Goal: Communication & Community: Share content

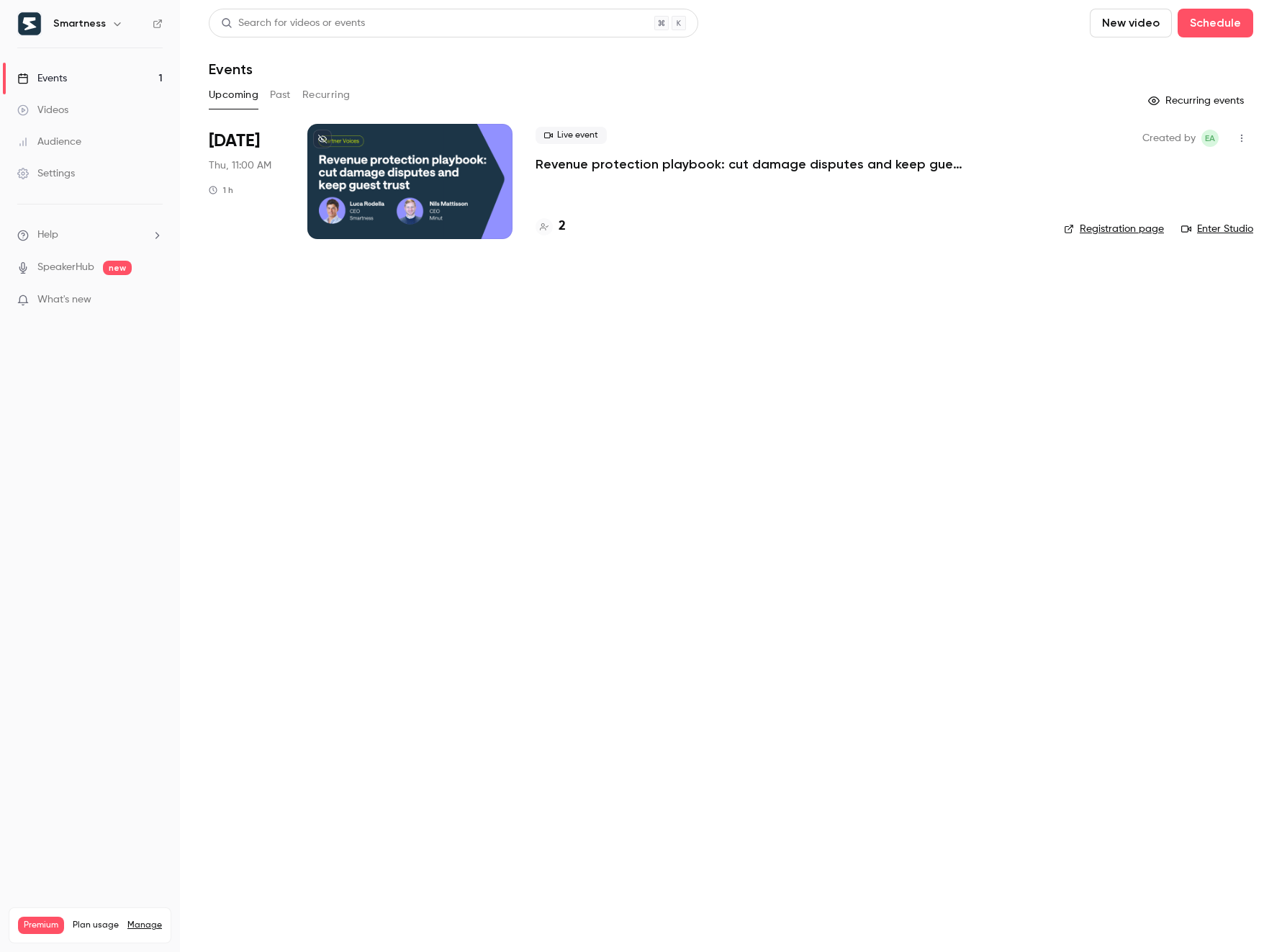
click at [78, 21] on h6 "Smartness" at bounding box center [79, 23] width 53 height 14
click at [115, 24] on icon "button" at bounding box center [117, 24] width 7 height 4
click at [101, 121] on li "Switch channel 3" at bounding box center [147, 133] width 269 height 38
click at [96, 151] on link "Smartness" at bounding box center [121, 163] width 216 height 41
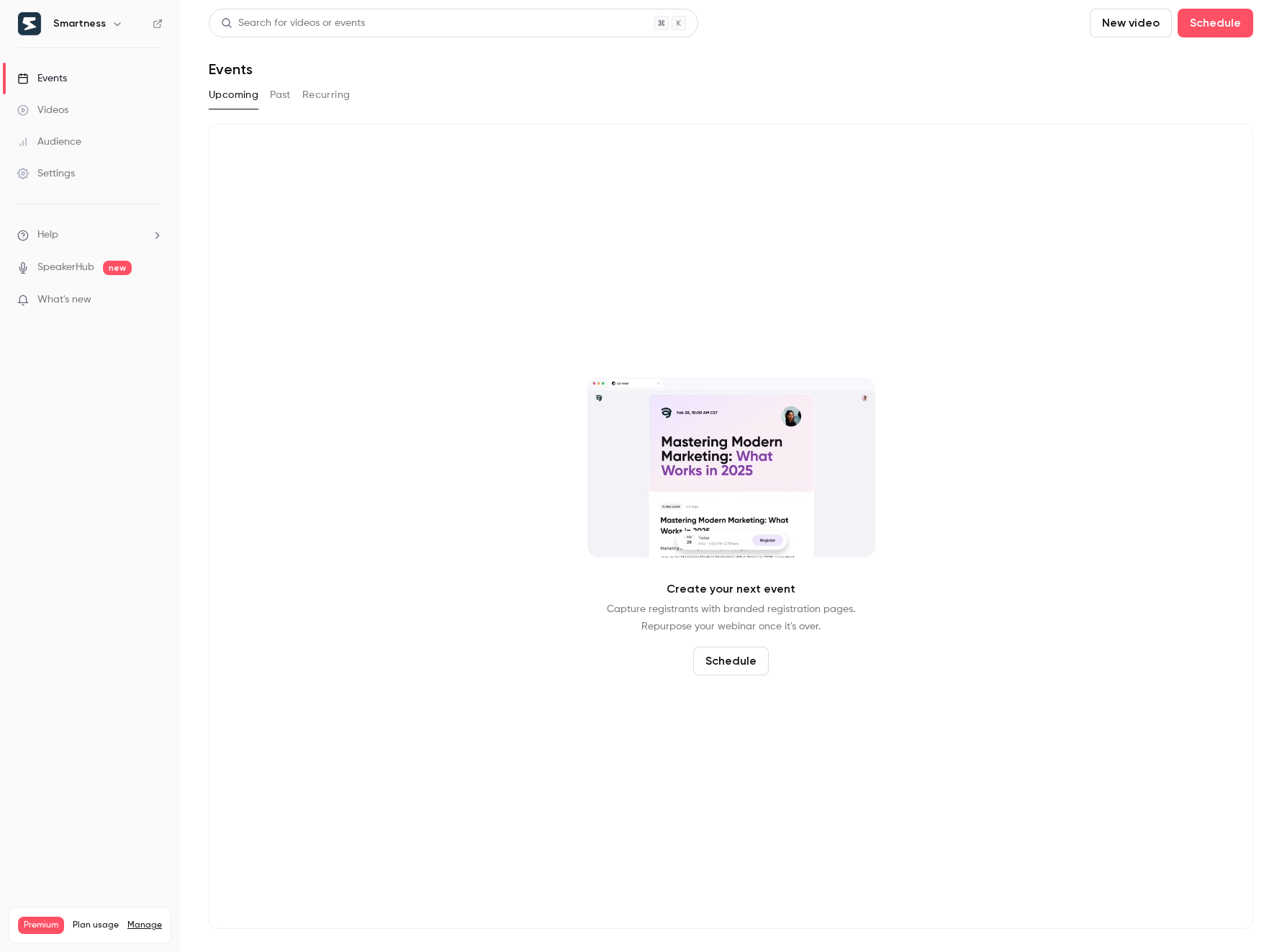
click at [113, 26] on icon "button" at bounding box center [118, 24] width 12 height 12
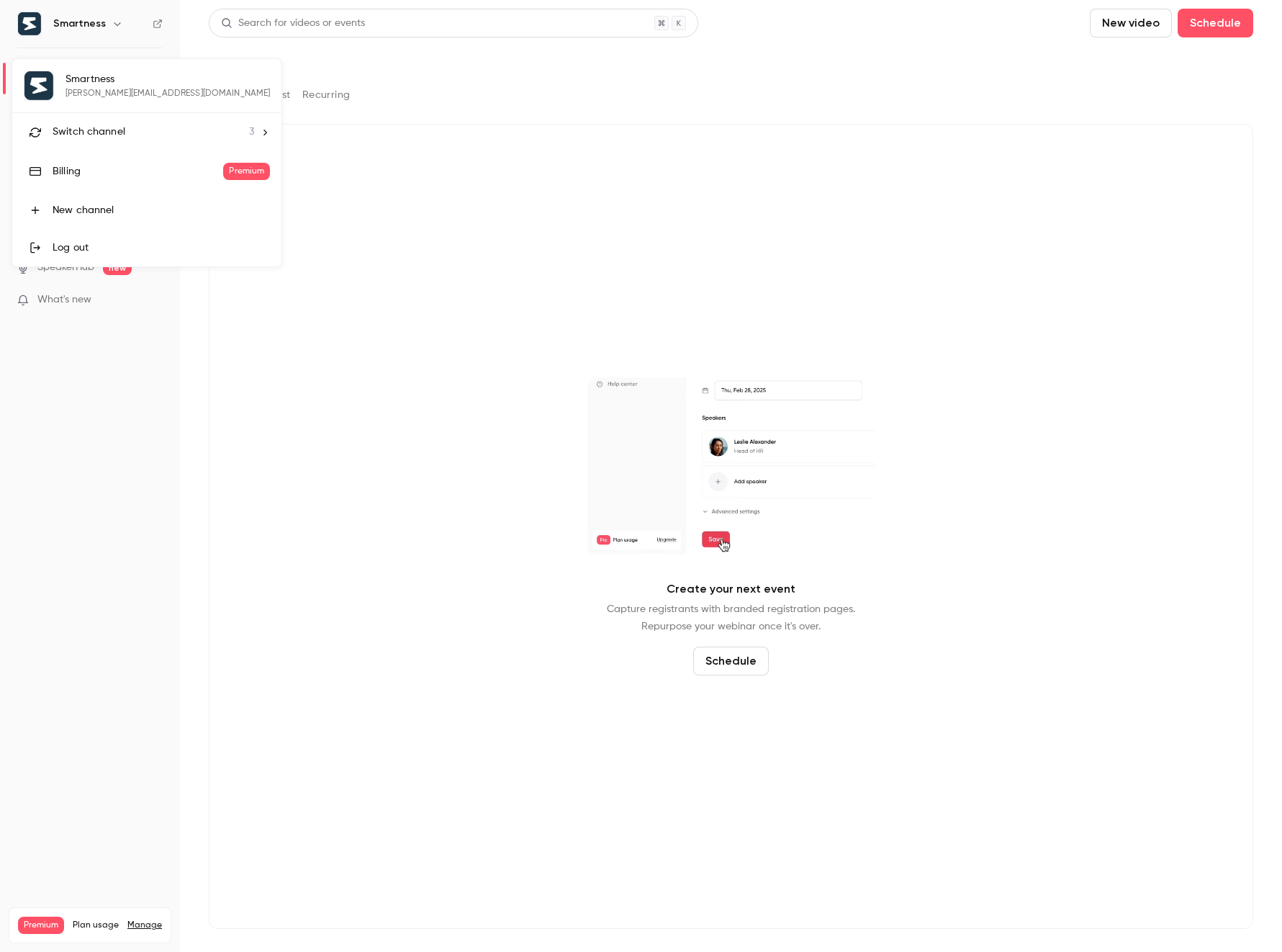
click at [105, 121] on li "Switch channel 3" at bounding box center [147, 133] width 269 height 38
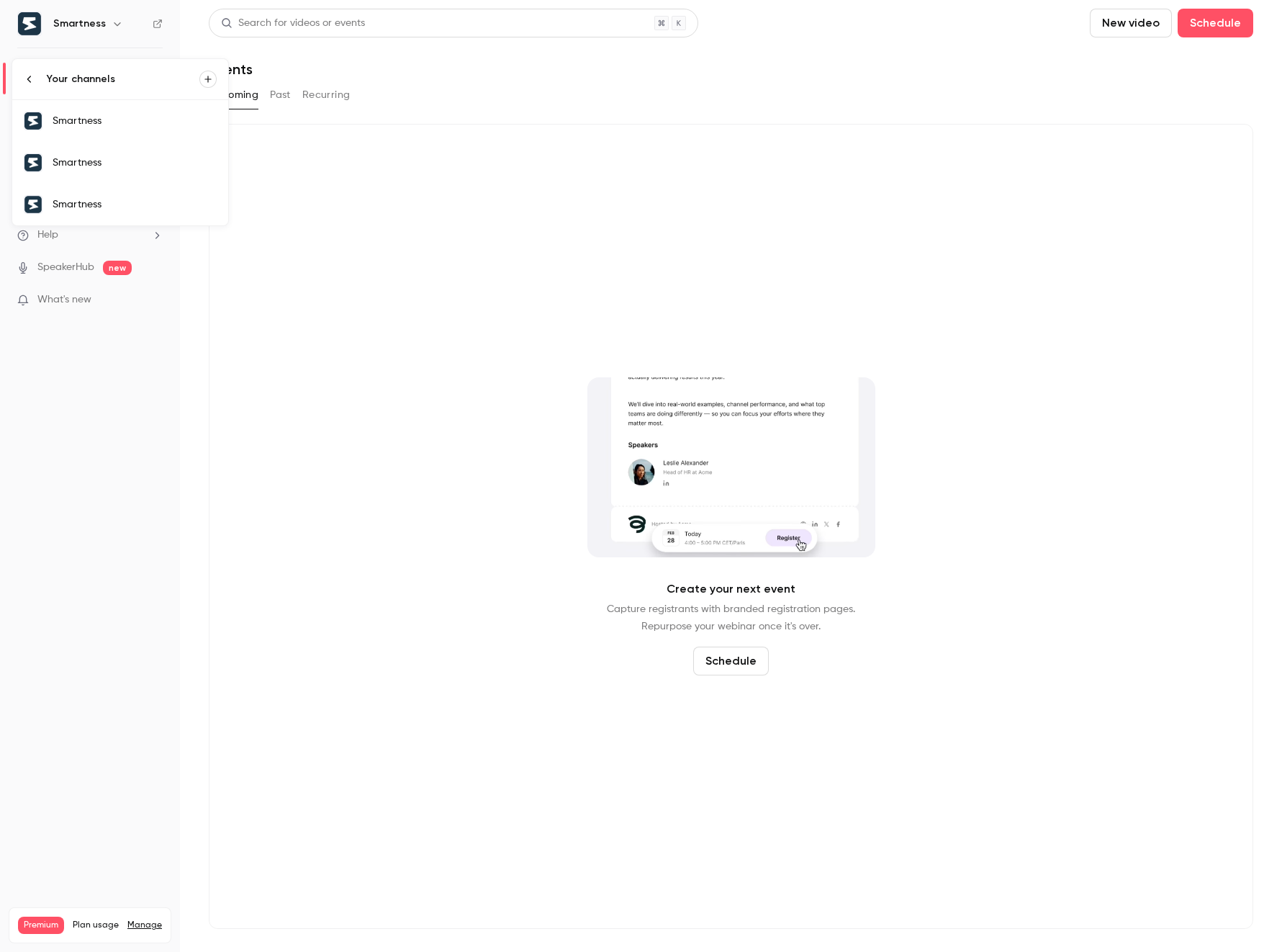
click at [104, 132] on link "Smartness" at bounding box center [121, 121] width 216 height 41
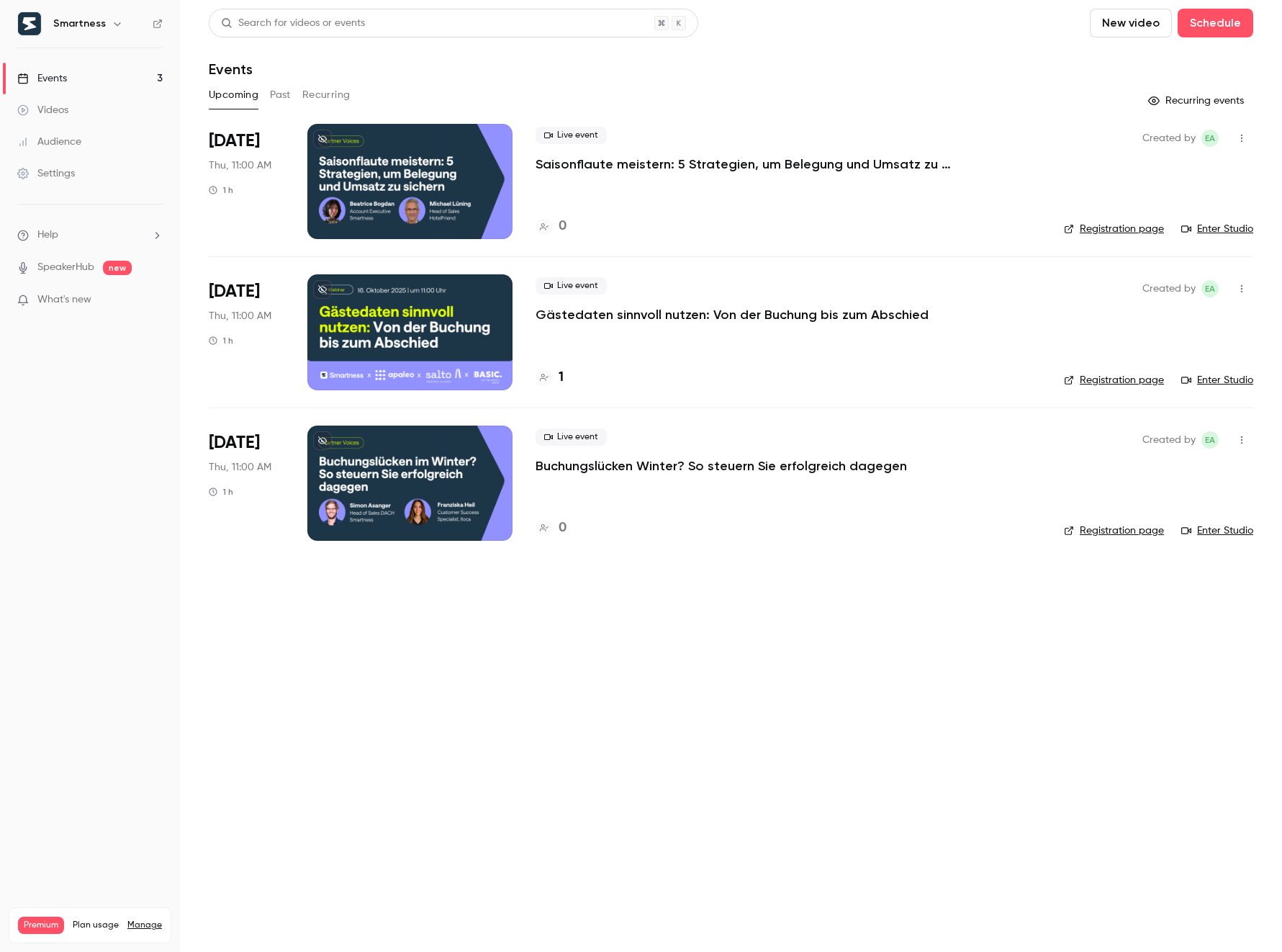
click at [649, 164] on p "Saisonflaute meistern: 5 Strategien, um Belegung und Umsatz zu sichern" at bounding box center [752, 164] width 432 height 17
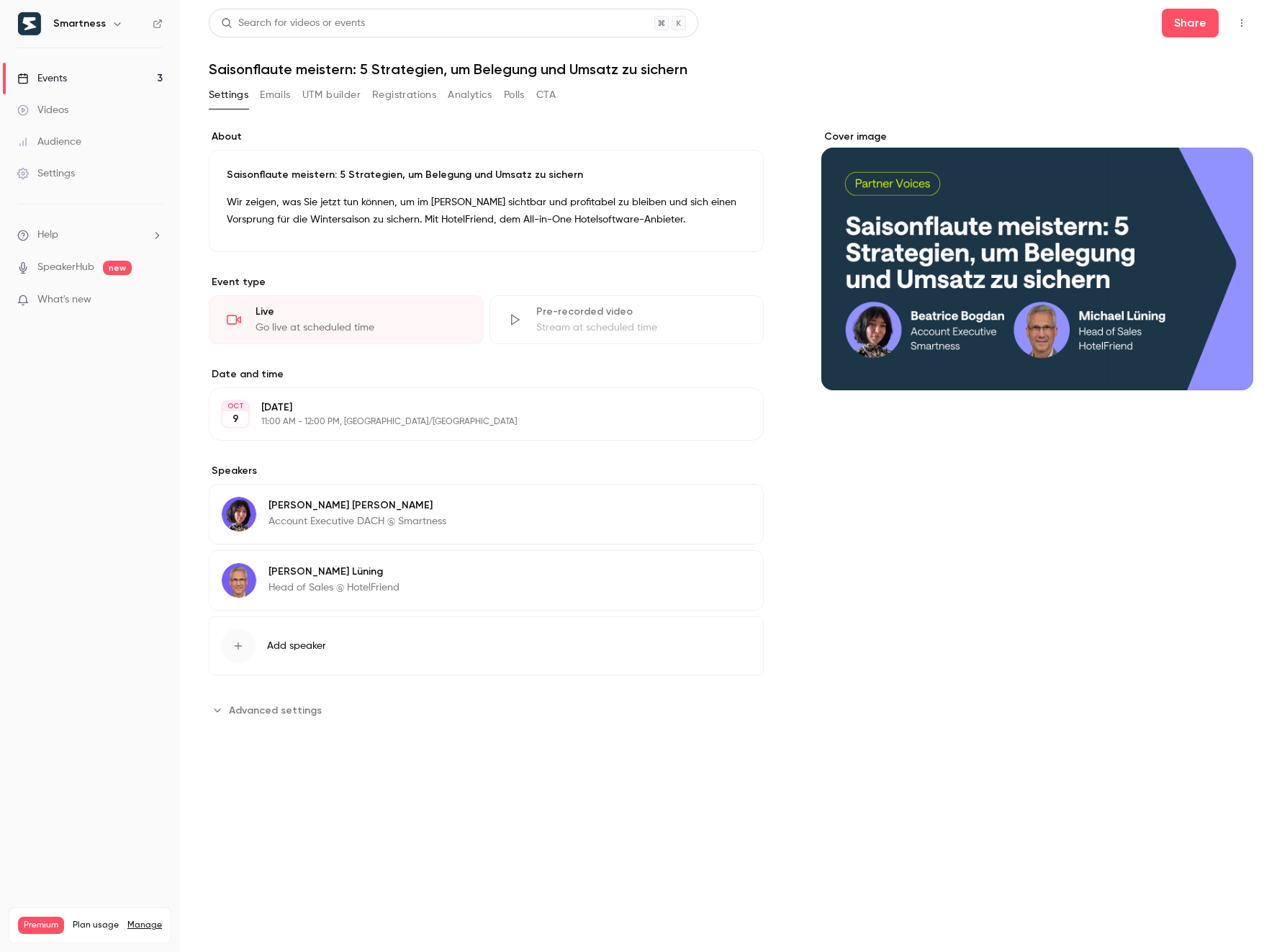
click at [277, 93] on button "Emails" at bounding box center [275, 95] width 30 height 23
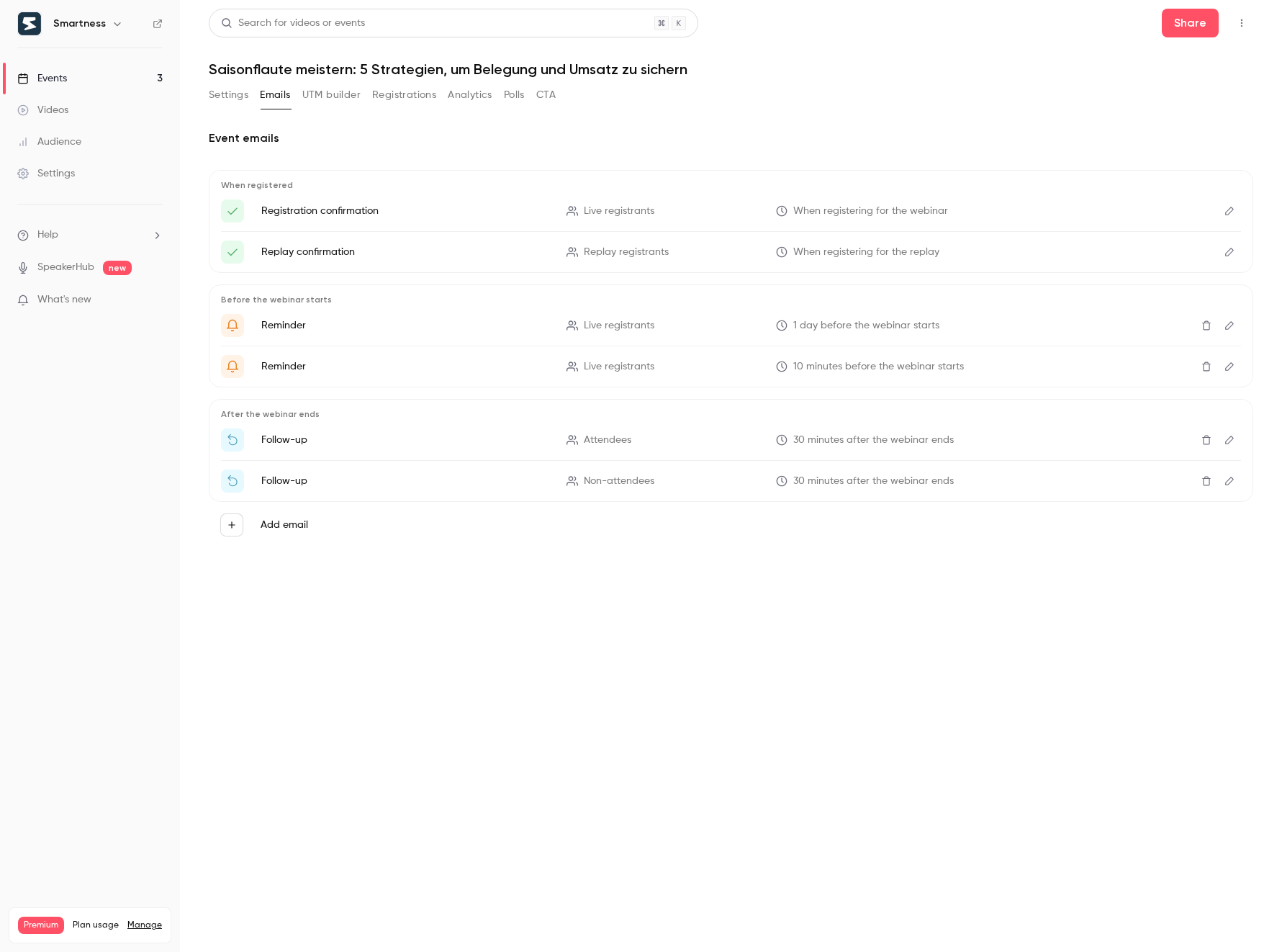
click at [1252, 20] on button "button" at bounding box center [1241, 23] width 23 height 23
click at [1221, 135] on div "Invite to Studio" at bounding box center [1187, 134] width 110 height 14
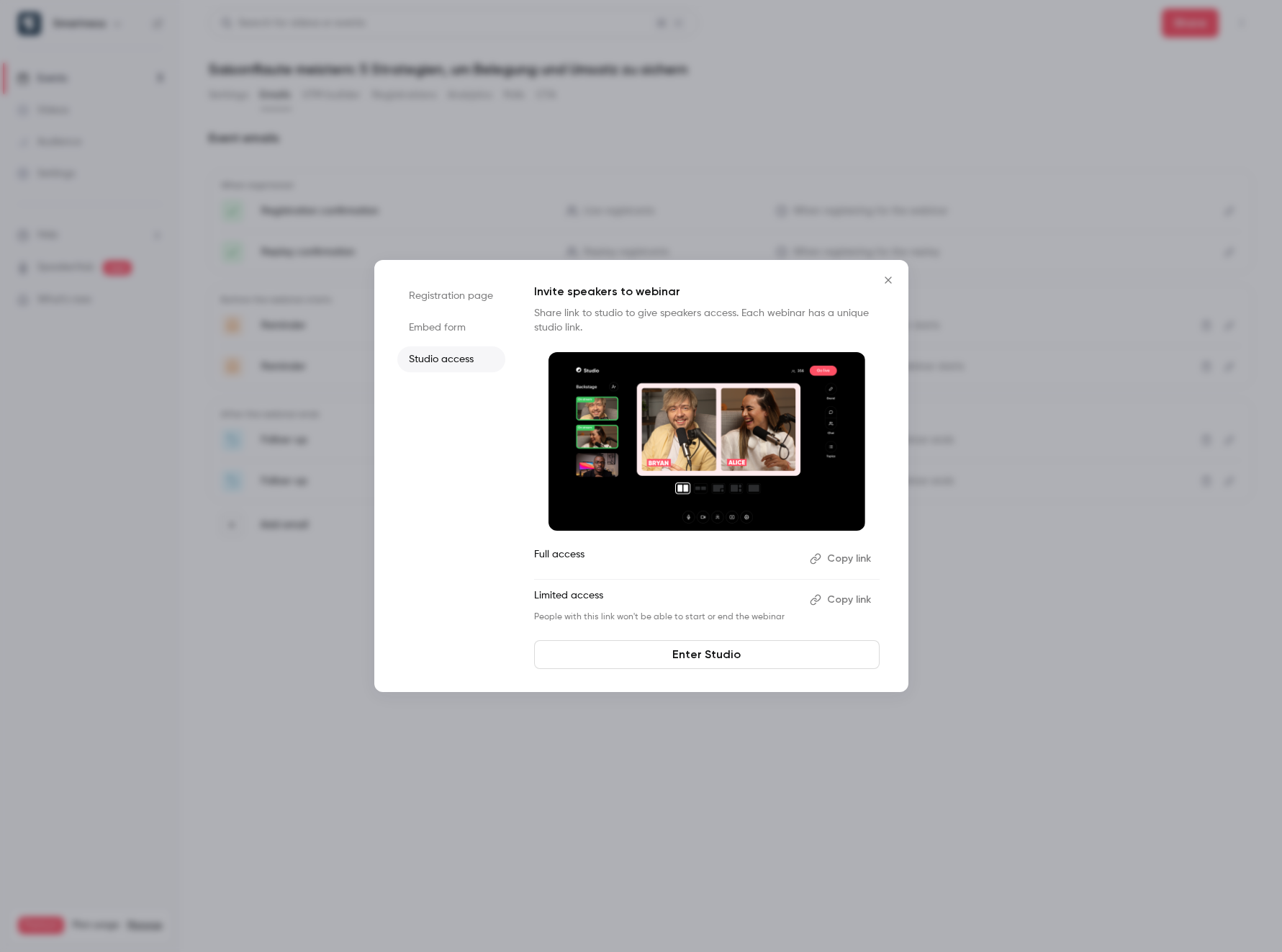
click at [853, 555] on button "Copy link" at bounding box center [842, 558] width 75 height 23
click at [848, 598] on button "Copy link" at bounding box center [842, 600] width 75 height 23
click at [889, 282] on icon "Close" at bounding box center [888, 281] width 17 height 12
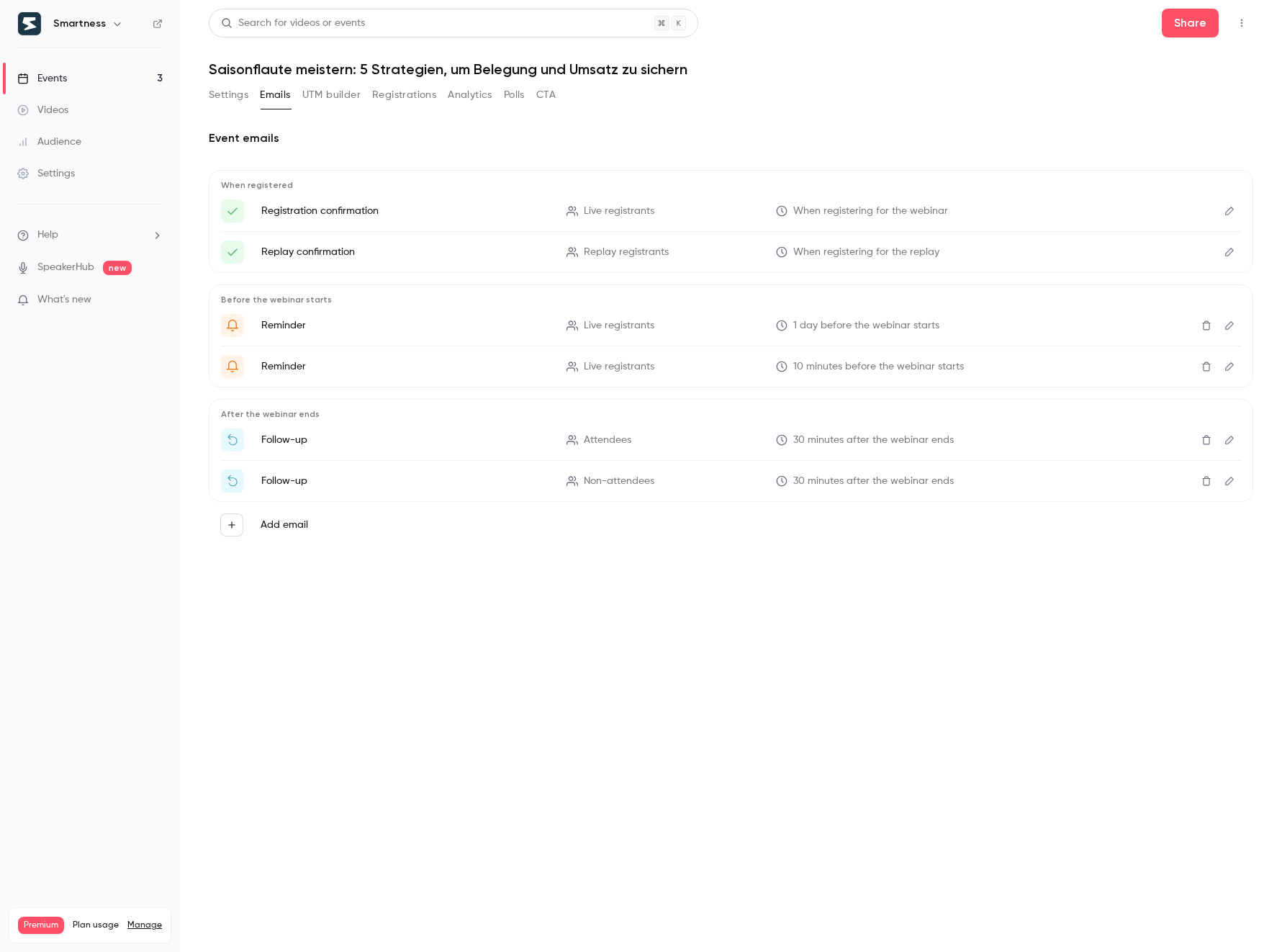
click at [240, 97] on button "Settings" at bounding box center [229, 95] width 40 height 23
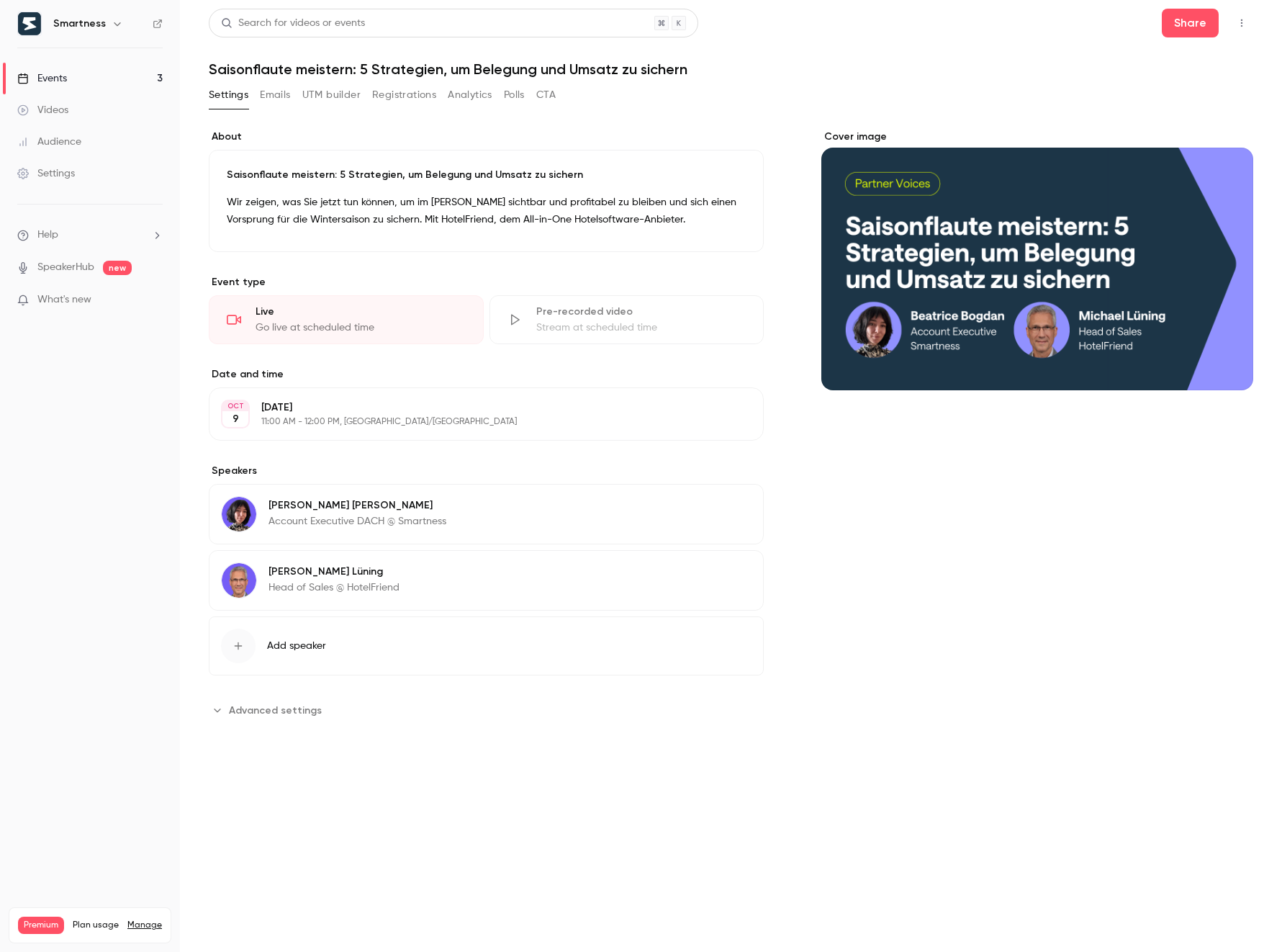
click at [814, 47] on header "Search for videos or events Share Saisonflaute meistern: 5 Strategien, um Beleg…" at bounding box center [731, 43] width 1044 height 69
